Goal: Task Accomplishment & Management: Use online tool/utility

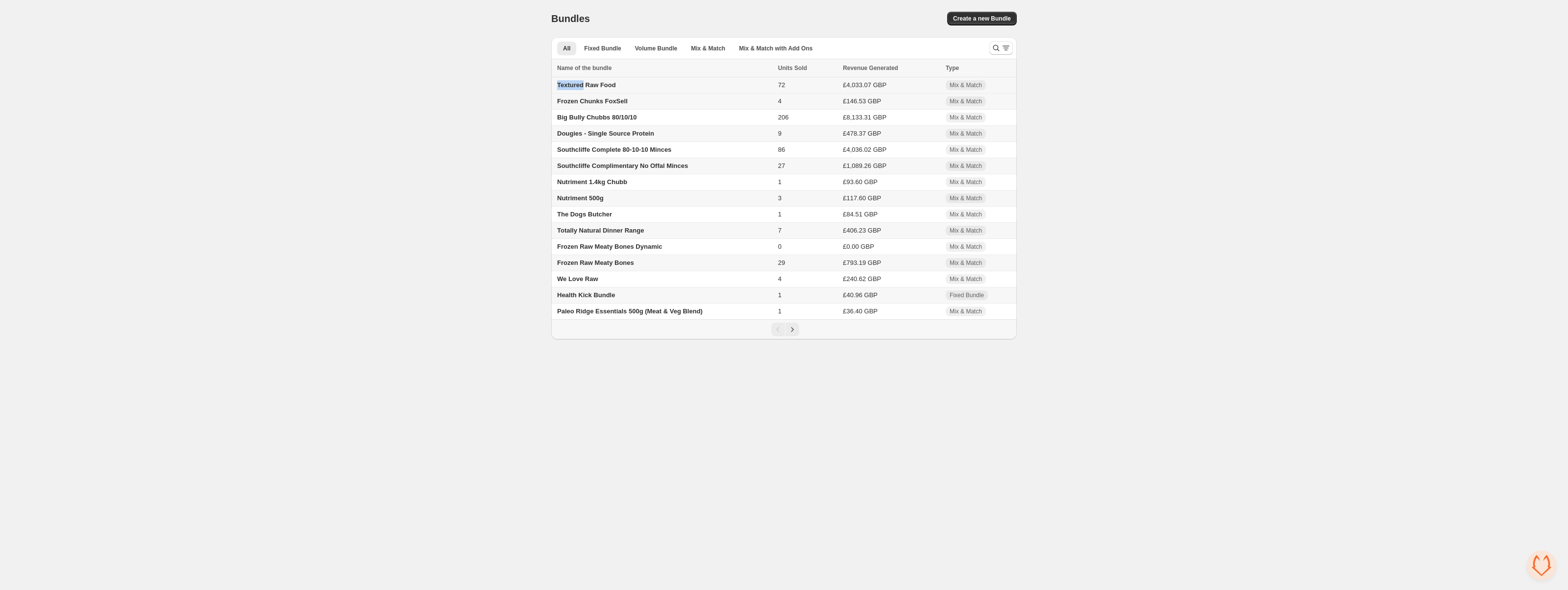
click at [570, 86] on span "Textured Raw Food" at bounding box center [586, 85] width 59 height 7
